Goal: Task Accomplishment & Management: Use online tool/utility

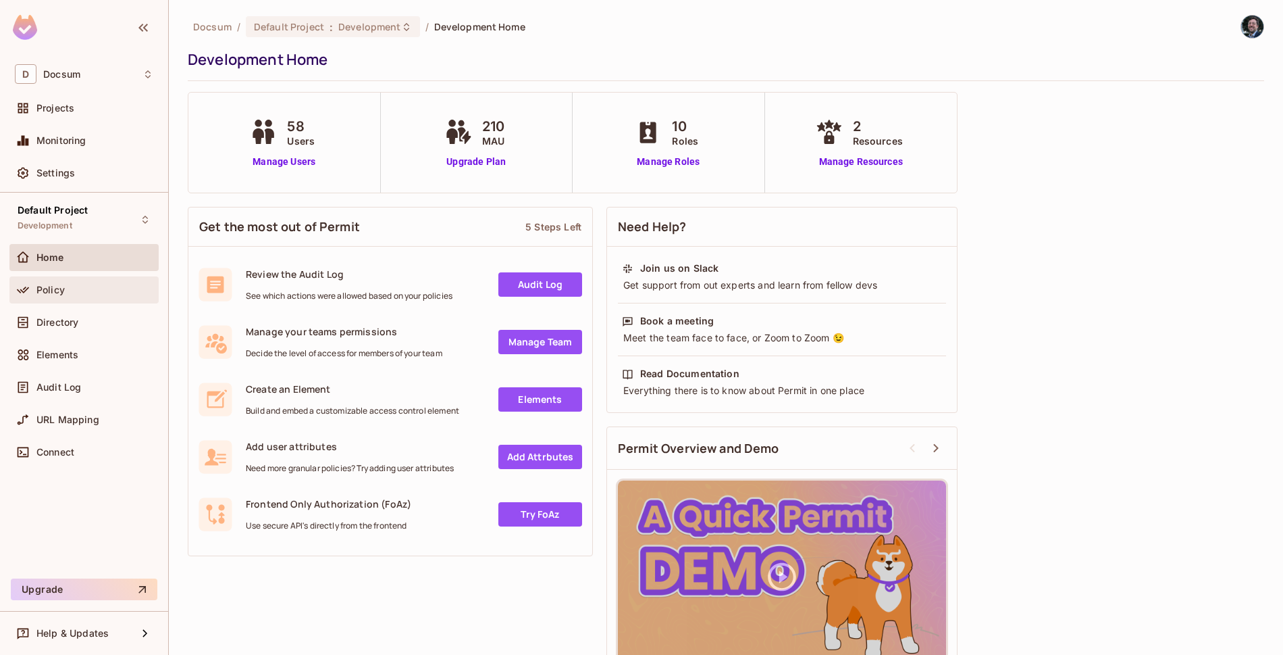
click at [76, 302] on div "Policy" at bounding box center [83, 289] width 149 height 27
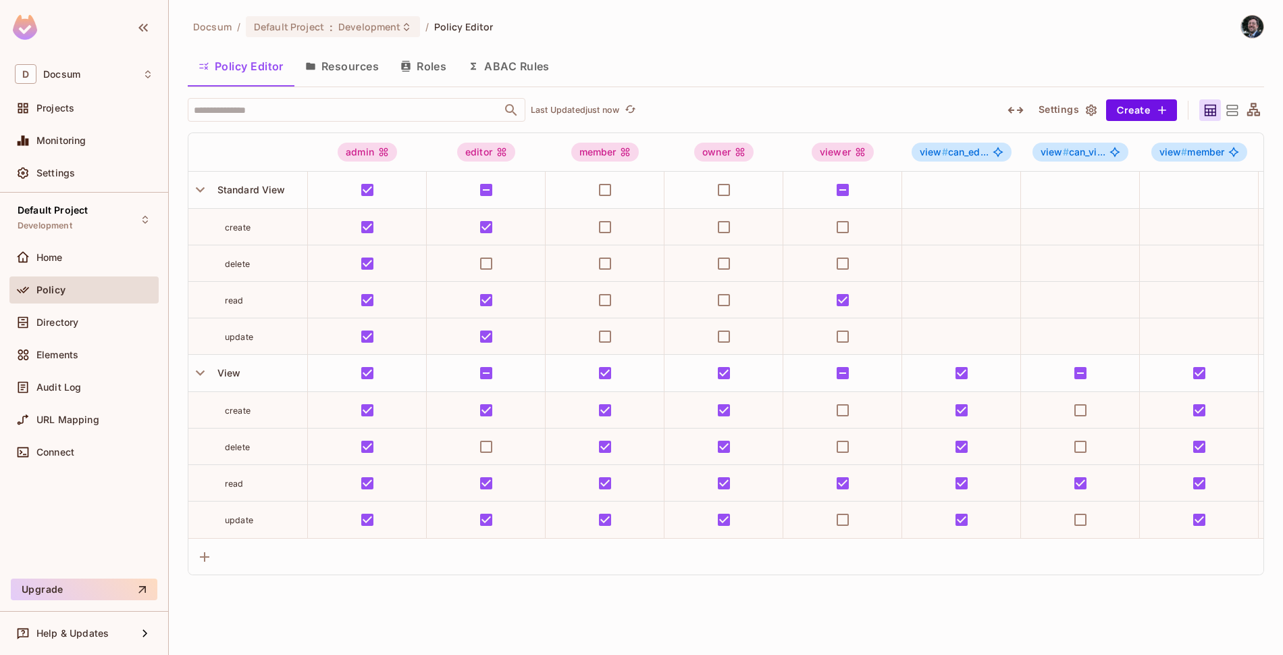
click at [503, 74] on button "ABAC Rules" at bounding box center [508, 66] width 103 height 34
